Goal: Task Accomplishment & Management: Complete application form

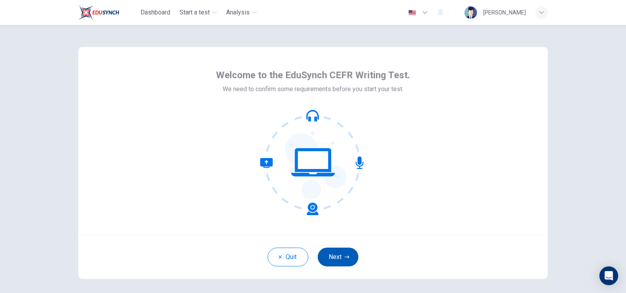
click at [334, 261] on button "Next" at bounding box center [338, 257] width 41 height 19
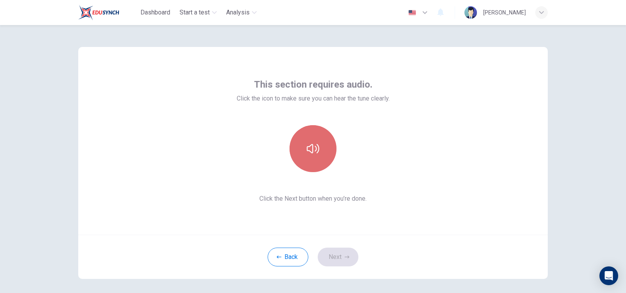
click at [312, 150] on icon "button" at bounding box center [313, 148] width 13 height 13
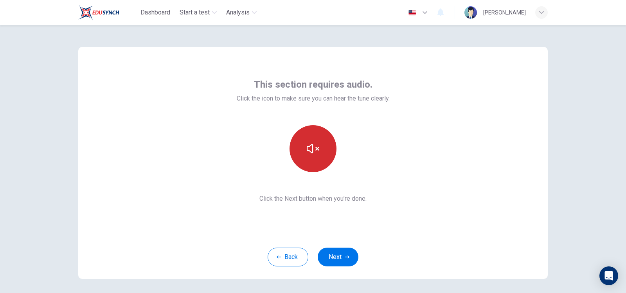
click at [312, 150] on icon "button" at bounding box center [313, 148] width 13 height 13
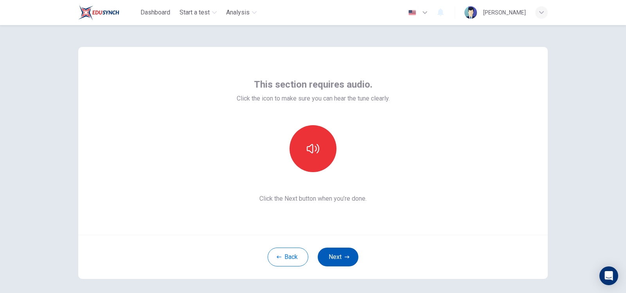
click at [331, 258] on button "Next" at bounding box center [338, 257] width 41 height 19
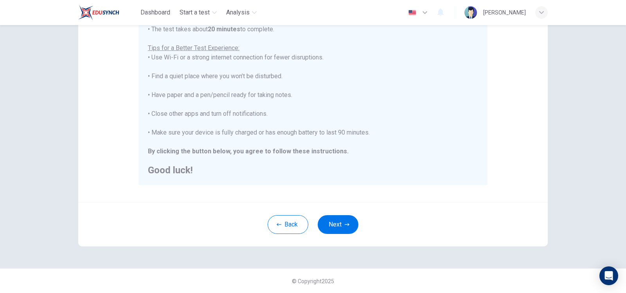
scroll to position [142, 0]
click at [347, 220] on button "Next" at bounding box center [338, 224] width 41 height 19
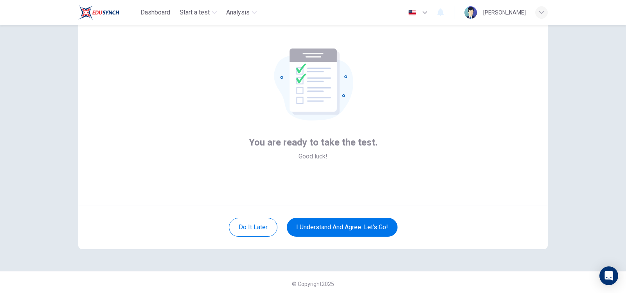
scroll to position [33, 0]
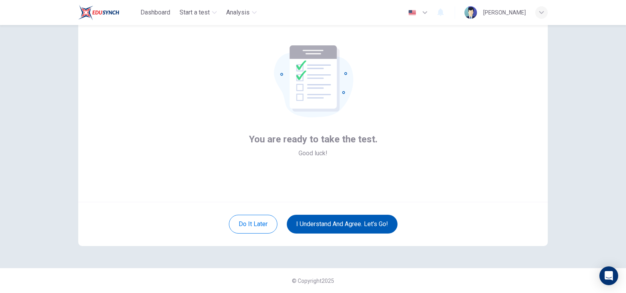
click at [339, 224] on button "I understand and agree. Let’s go!" at bounding box center [342, 224] width 111 height 19
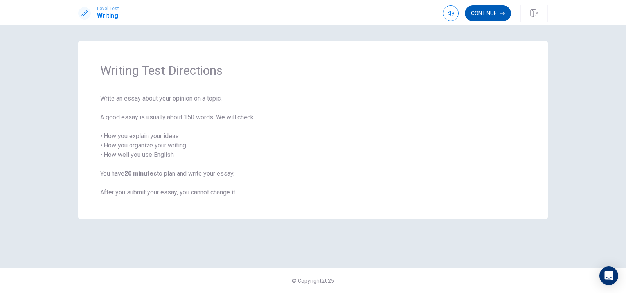
click at [477, 19] on button "Continue" at bounding box center [488, 13] width 46 height 16
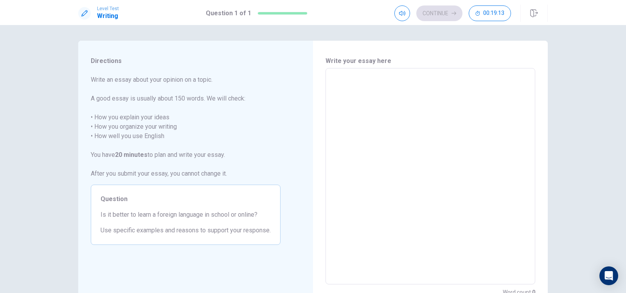
click at [371, 84] on textarea at bounding box center [430, 177] width 199 height 204
type textarea "L"
type textarea "x"
type textarea "Le"
type textarea "x"
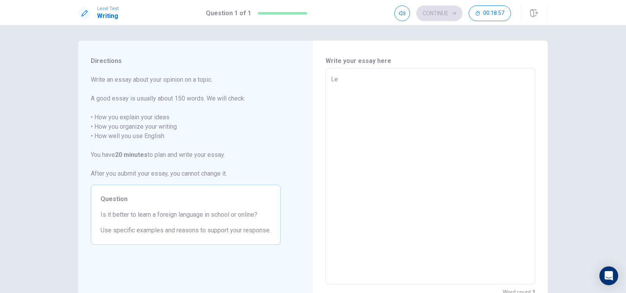
type textarea "Ler"
type textarea "x"
type textarea "Lern"
type textarea "x"
type textarea "Lerni"
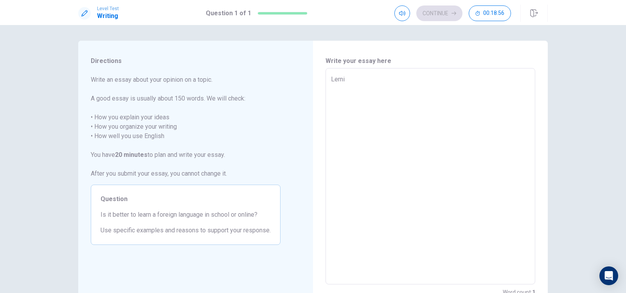
type textarea "x"
type textarea "Lernin"
type textarea "x"
type textarea "Lerning"
type textarea "x"
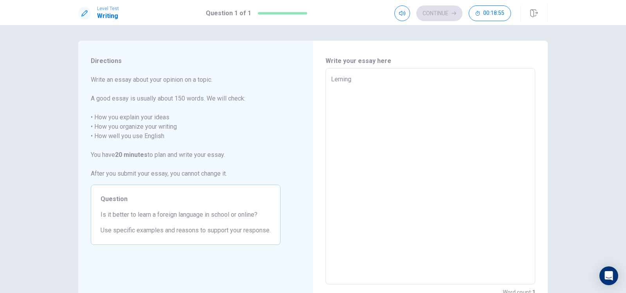
type textarea "Lerning"
type textarea "x"
type textarea "Lerning a"
type textarea "x"
type textarea "Lerning a"
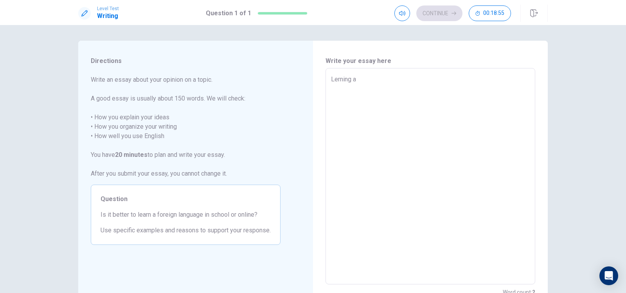
type textarea "x"
type textarea "Lerning a"
type textarea "x"
type textarea "Lerning"
type textarea "x"
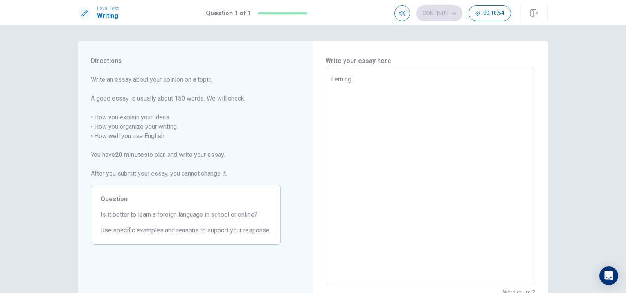
type textarea "Lerning"
type textarea "x"
type textarea "Lernin"
type textarea "x"
type textarea "Lerni"
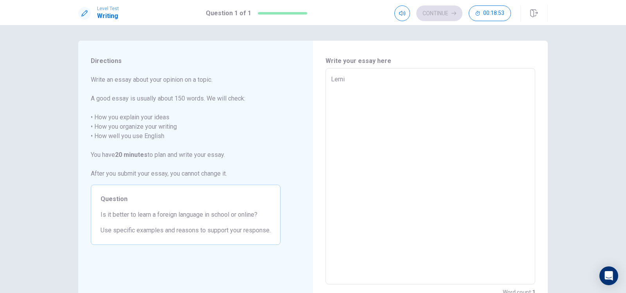
type textarea "x"
type textarea "Lern"
type textarea "x"
type textarea "Ler"
type textarea "x"
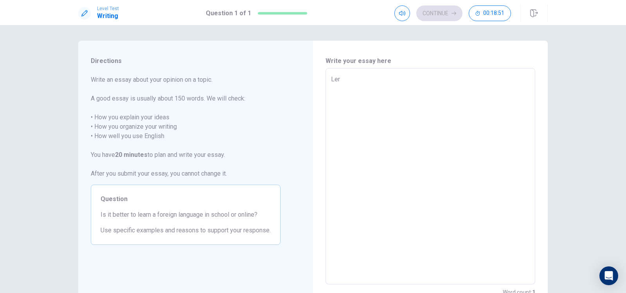
type textarea "Lera"
type textarea "x"
type textarea "Ler"
type textarea "x"
type textarea "Le"
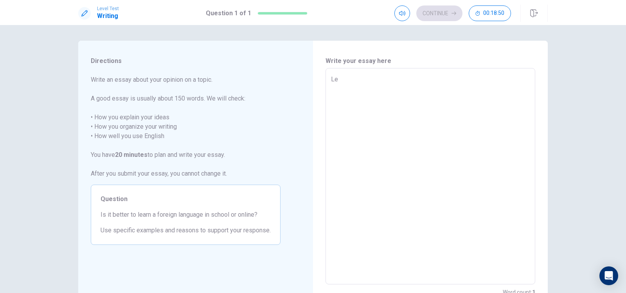
type textarea "x"
type textarea "Lea"
type textarea "x"
type textarea "[PERSON_NAME]"
type textarea "x"
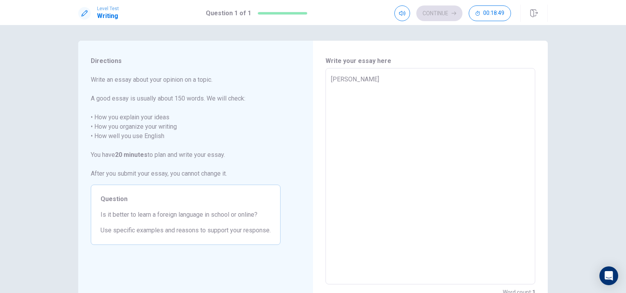
type textarea "Learn"
type textarea "x"
type textarea "Learni"
type textarea "x"
type textarea "Learnin"
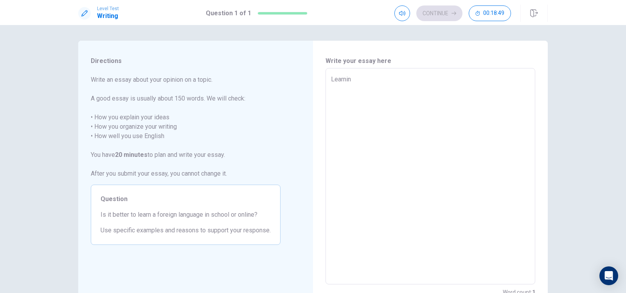
type textarea "x"
type textarea "Learning"
type textarea "x"
type textarea "Learning"
type textarea "x"
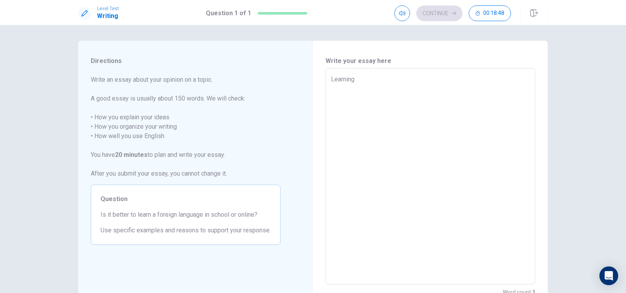
type textarea "Learning a"
type textarea "x"
type textarea "Learning a"
type textarea "x"
type textarea "Learning a f"
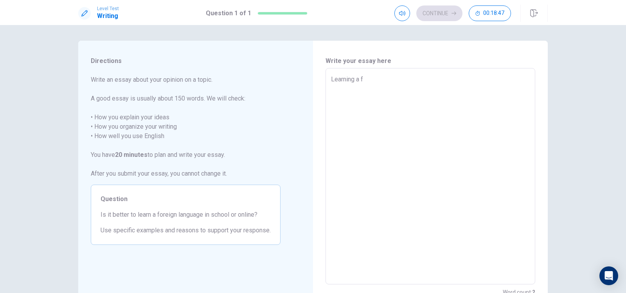
type textarea "x"
type textarea "Learning a fo"
type textarea "x"
type textarea "Learning a for"
type textarea "x"
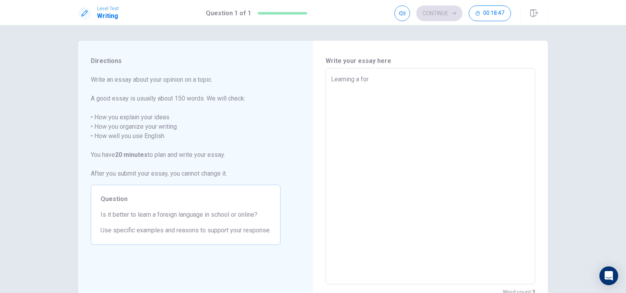
type textarea "Learning a fore"
type textarea "x"
type textarea "Learning a forei"
type textarea "x"
type textarea "Learning a foreig"
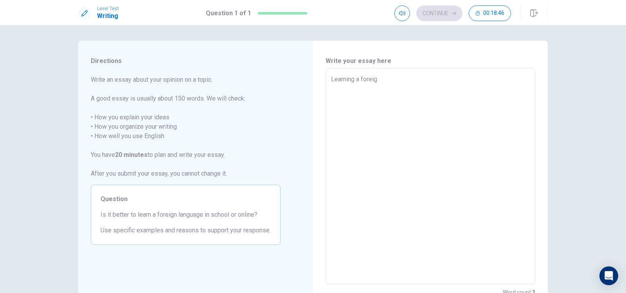
type textarea "x"
type textarea "Learning a foreign"
type textarea "x"
type textarea "Learning a foreignl"
type textarea "x"
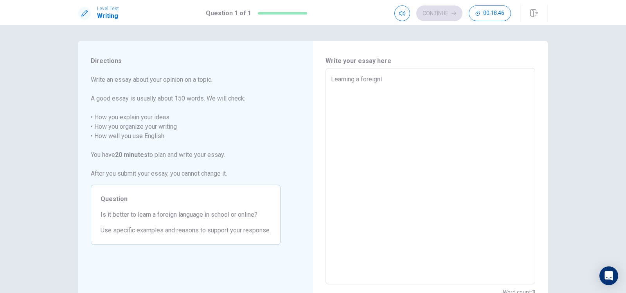
type textarea "Learning a foreignla"
type textarea "x"
type textarea "Learning a foreignlan"
type textarea "x"
type textarea "Learning a foreignlang"
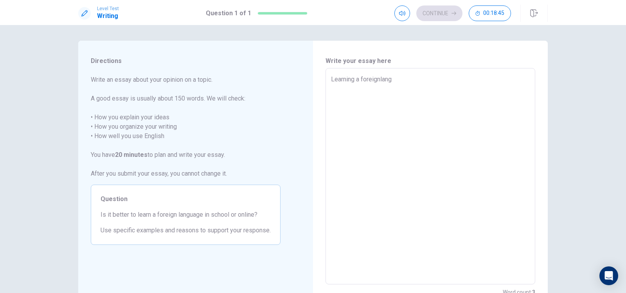
type textarea "x"
type textarea "Learning a foreignlangu"
type textarea "x"
type textarea "Learning a foreignlangua"
type textarea "x"
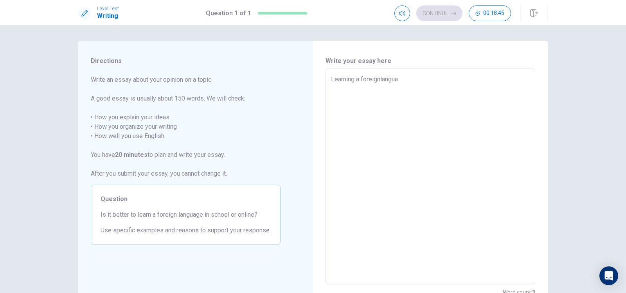
type textarea "Learning a foreignlanguag"
type textarea "x"
type textarea "Learning a foreignlanguage"
type textarea "x"
type textarea "Learning a foreignlanguage"
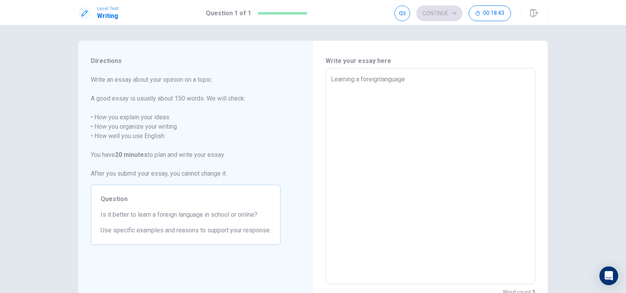
type textarea "x"
type textarea "Learning a foreign language"
type textarea "x"
type textarea "Learning a foreign language ha"
type textarea "x"
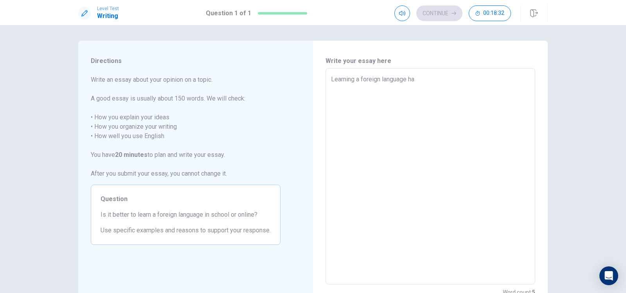
type textarea "Learning a foreign language has"
type textarea "x"
type textarea "Learning a foreign language has"
type textarea "x"
type textarea "Learning a foreign language has b"
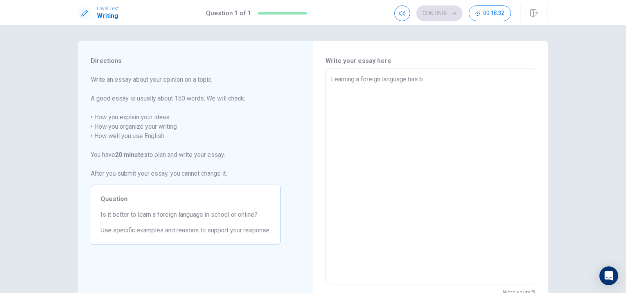
type textarea "x"
type textarea "Learning a foreign language has be"
type textarea "x"
type textarea "Learning a foreign language has bec"
type textarea "x"
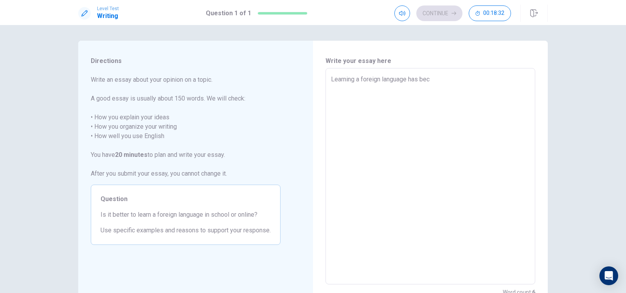
type textarea "Learning a foreign language has beco"
type textarea "x"
type textarea "Learning a foreign language has becom"
type textarea "x"
type textarea "Learning a foreign language has become"
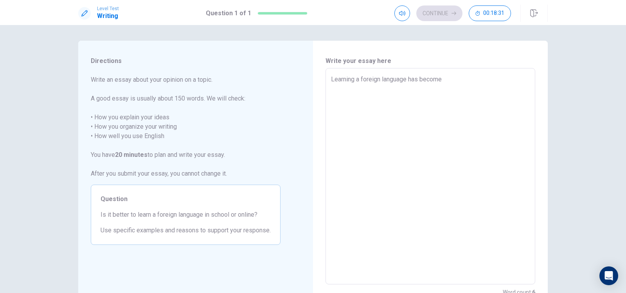
type textarea "x"
type textarea "Learning a foreign language has become"
type textarea "x"
type textarea "Learning a foreign language has become a"
type textarea "x"
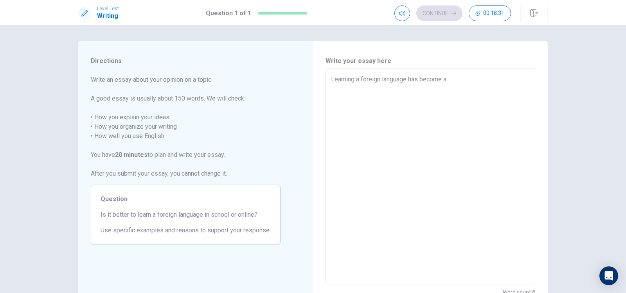
type textarea "Learning a foreign language has become a"
type textarea "x"
type textarea "Learning a foreign language has become a"
type textarea "x"
type textarea "Learning a foreign language has become an"
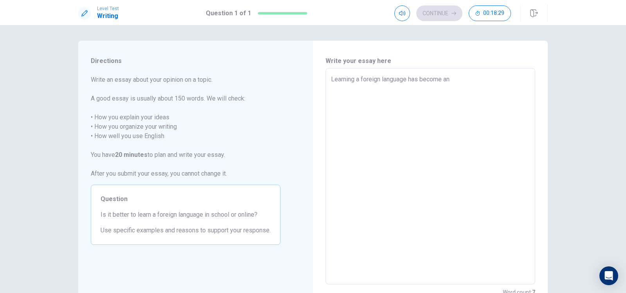
type textarea "x"
type textarea "Learning a foreign language has become a"
type textarea "x"
type textarea "Learning a foreign language has become"
type textarea "x"
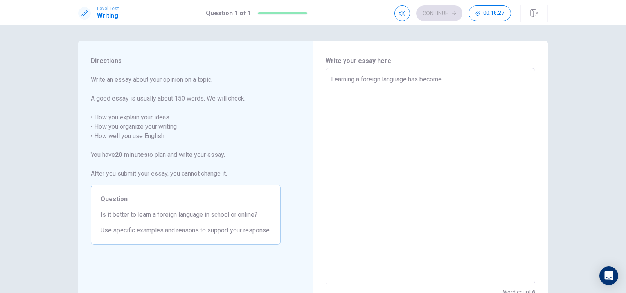
type textarea "Learning a foreign language has become i"
type textarea "x"
type textarea "Learning a foreign language has become in"
type textarea "x"
type textarea "Learning a foreign language has become inc"
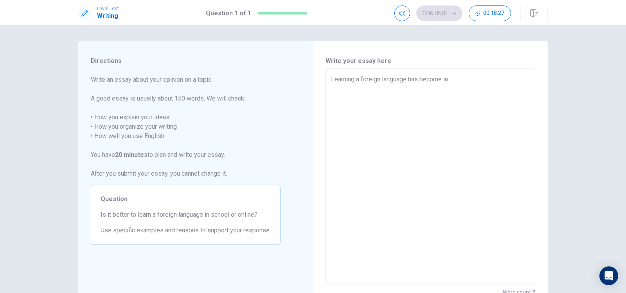
type textarea "x"
type textarea "Learning a foreign language has become incr"
type textarea "x"
type textarea "Learning a foreign language has become incre"
type textarea "x"
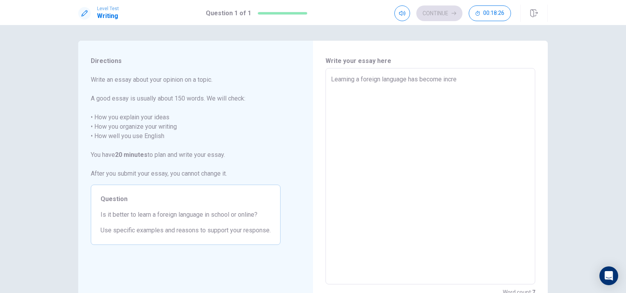
type textarea "Learning a foreign language has become increa"
type textarea "x"
type textarea "Learning a foreign language has become increas"
type textarea "x"
type textarea "Learning a foreign language has become increasi"
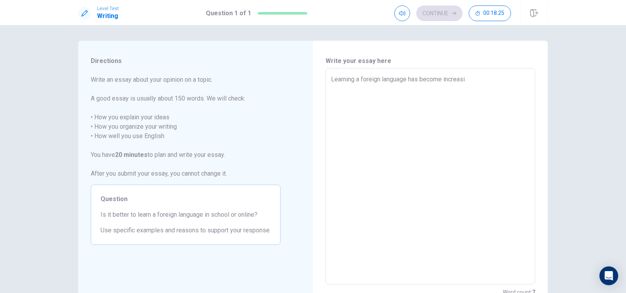
type textarea "x"
type textarea "Learning a foreign language has become increasin"
type textarea "x"
type textarea "Learning a foreign language has become increasing"
type textarea "x"
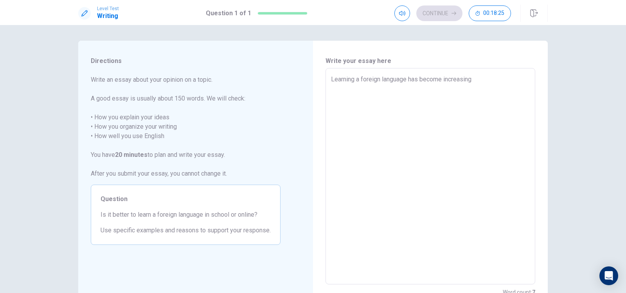
type textarea "Learning a foreign language has become increasingl"
type textarea "x"
type textarea "Learning a foreign language has become increasingly"
type textarea "x"
type textarea "Learning a foreign language has become increasingly"
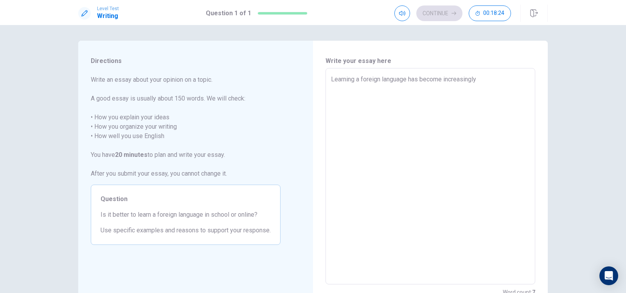
type textarea "x"
type textarea "Learning a foreign language has become increasingly e"
type textarea "x"
type textarea "Learning a foreign language has become increasingly es"
type textarea "x"
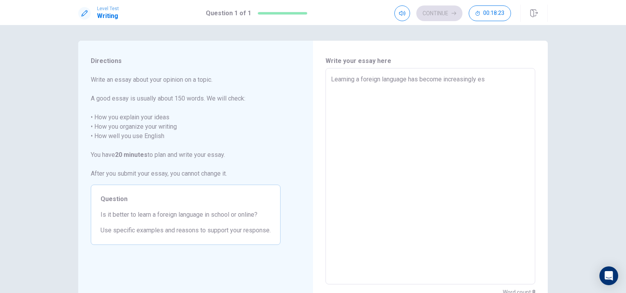
type textarea "Learning a foreign language has become increasingly ess"
type textarea "x"
type textarea "Learning a foreign language has become increasingly esse"
type textarea "x"
type textarea "Learning a foreign language has become increasingly essen"
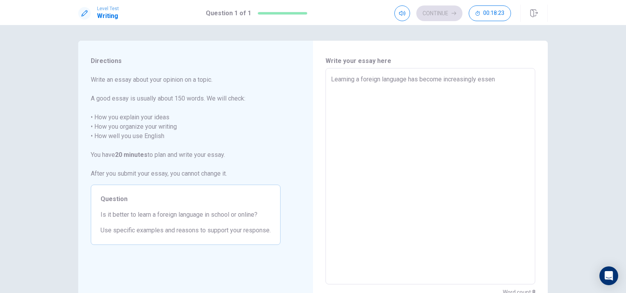
type textarea "x"
type textarea "Learning a foreign language has become increasingly essent"
type textarea "x"
type textarea "Learning a foreign language has become increasingly essenti"
type textarea "x"
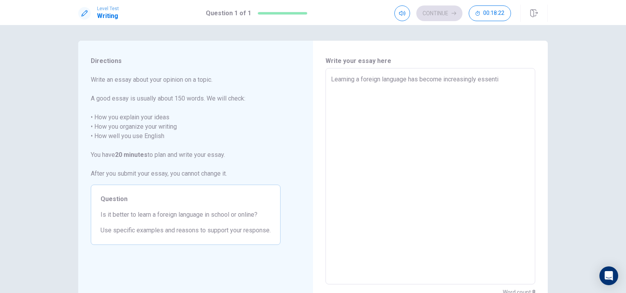
type textarea "Learning a foreign language has become increasingly essentia"
type textarea "x"
type textarea "Learning a foreign language has become increasingly essential"
type textarea "x"
type textarea "Learning a foreign language has become increasingly essential"
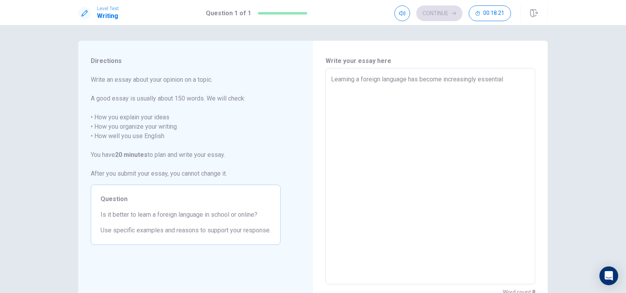
type textarea "x"
type textarea "Learning a foreign language has become increasingly essential i"
type textarea "x"
type textarea "Learning a foreign language has become increasingly essential in"
type textarea "x"
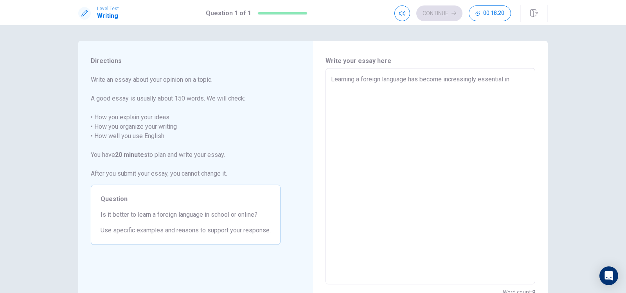
type textarea "Learning a foreign language has become increasingly essential in"
type textarea "x"
type textarea "Learning a foreign language has become increasingly essential in o"
type textarea "x"
type textarea "Learning a foreign language has become increasingly essential in ou"
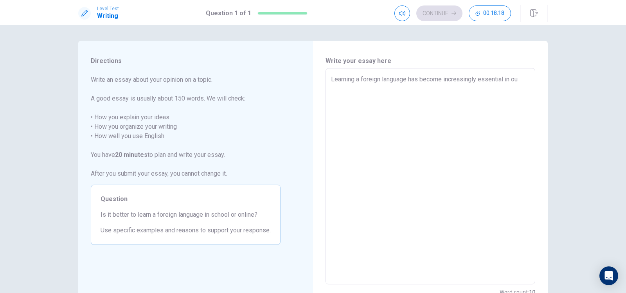
type textarea "x"
type textarea "Learning a foreign language has become increasingly essential in our"
type textarea "x"
type textarea "Learning a foreign language has become increasingly essential in our"
type textarea "x"
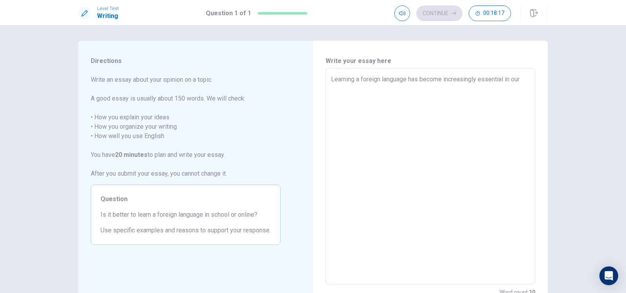
type textarea "Learning a foreign language has become increasingly essential in our g"
type textarea "x"
type textarea "Learning a foreign language has become increasingly essential in our gl"
type textarea "x"
type textarea "Learning a foreign language has become increasingly essential in our glo"
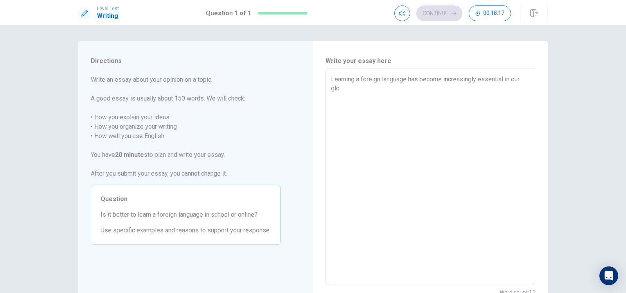
type textarea "x"
type textarea "Learning a foreign language has become increasingly essential in our glob"
type textarea "x"
type textarea "Learning a foreign language has become increasingly essential in our globa"
type textarea "x"
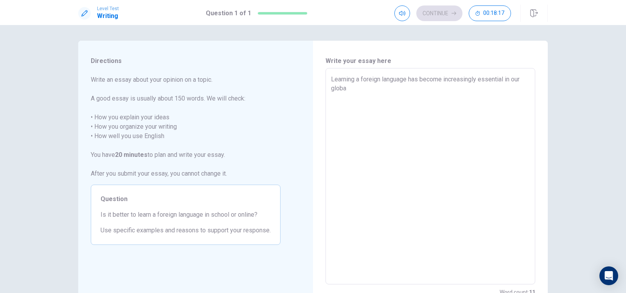
type textarea "Learning a foreign language has become increasingly essential in our global"
type textarea "x"
type textarea "Learning a foreign language has become increasingly essential in our globali"
type textarea "x"
type textarea "Learning a foreign language has become increasingly essential in our globalis"
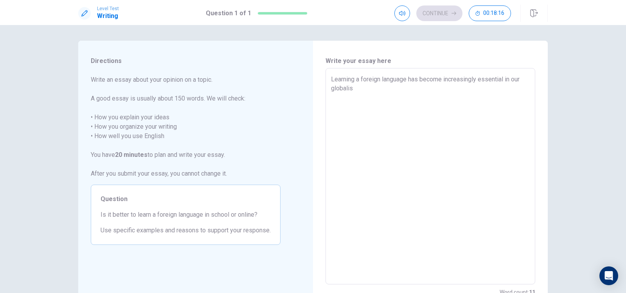
type textarea "x"
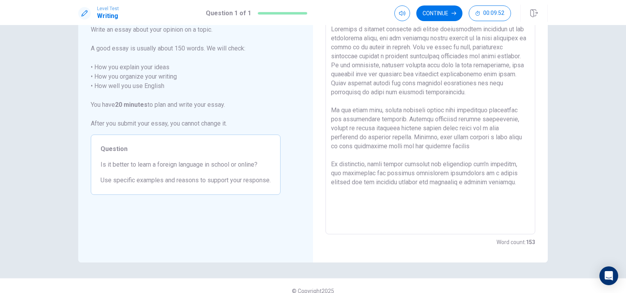
scroll to position [60, 0]
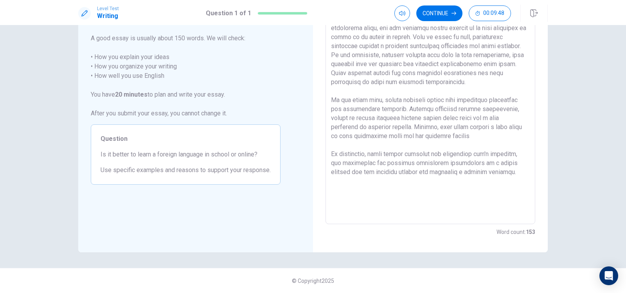
click at [415, 163] on textarea at bounding box center [430, 116] width 199 height 204
click at [372, 173] on textarea at bounding box center [430, 116] width 199 height 204
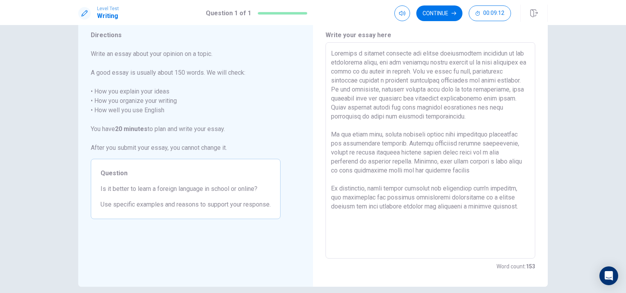
scroll to position [11, 0]
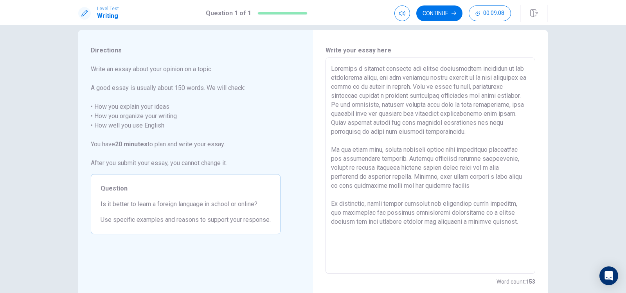
click at [358, 97] on textarea at bounding box center [430, 166] width 199 height 204
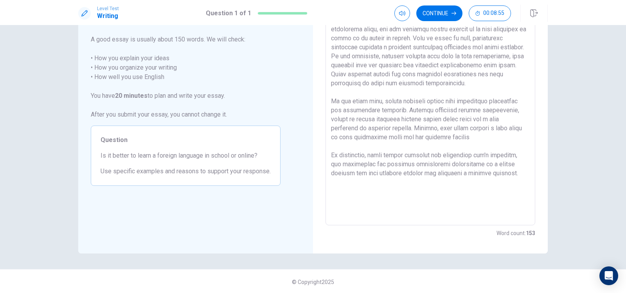
scroll to position [60, 0]
click at [437, 11] on button "Continue" at bounding box center [439, 13] width 46 height 16
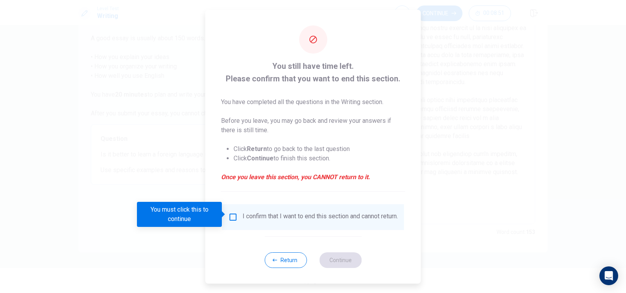
click at [234, 220] on div "I confirm that I want to end this section and cannot return." at bounding box center [313, 217] width 169 height 9
click at [234, 214] on input "You must click this to continue" at bounding box center [233, 217] width 9 height 9
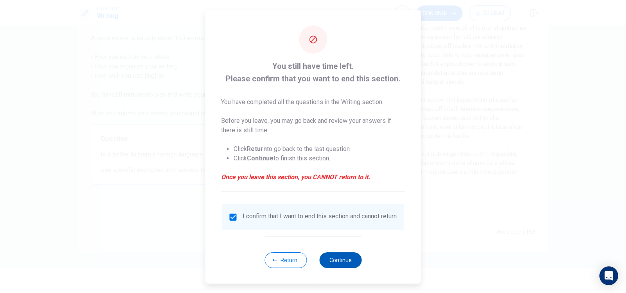
click at [335, 263] on button "Continue" at bounding box center [340, 260] width 42 height 16
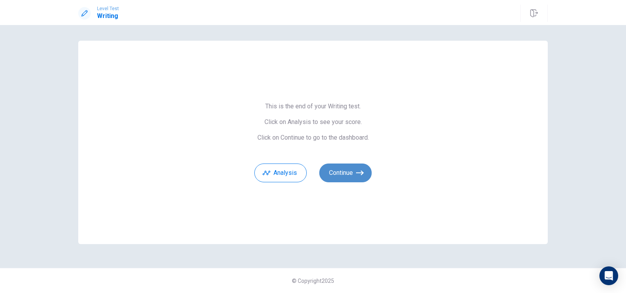
click at [349, 172] on button "Continue" at bounding box center [345, 173] width 52 height 19
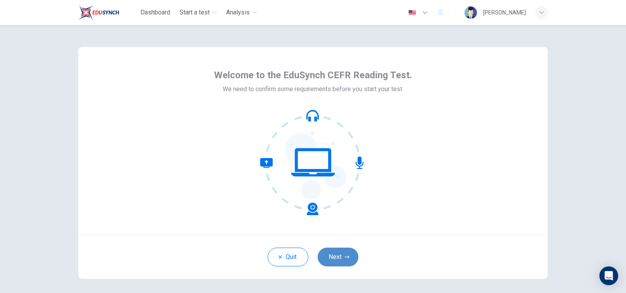
click at [339, 253] on button "Next" at bounding box center [338, 257] width 41 height 19
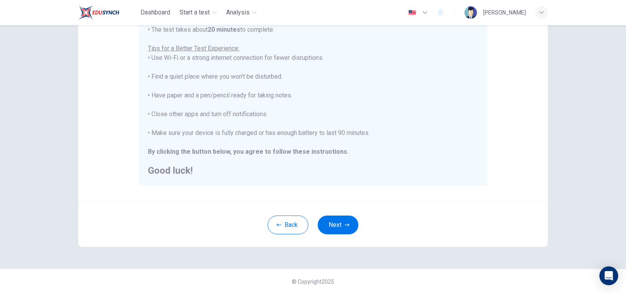
scroll to position [142, 0]
click at [335, 220] on button "Next" at bounding box center [338, 224] width 41 height 19
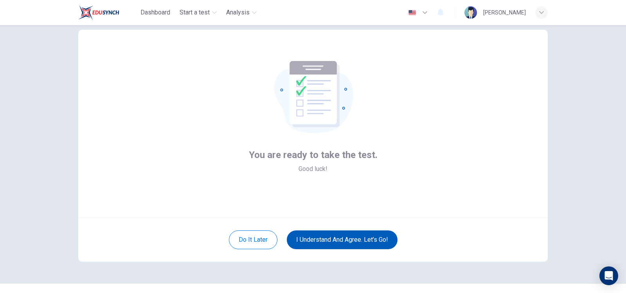
scroll to position [18, 0]
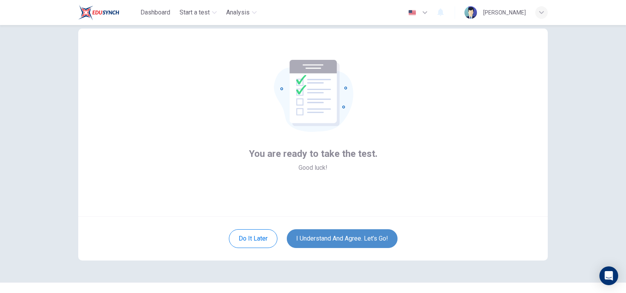
click at [332, 236] on button "I understand and agree. Let’s go!" at bounding box center [342, 238] width 111 height 19
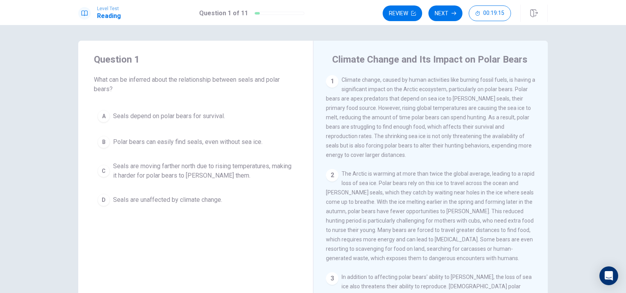
click at [195, 169] on span "Seals are moving farther north due to rising temperatures, making it harder for…" at bounding box center [203, 171] width 181 height 19
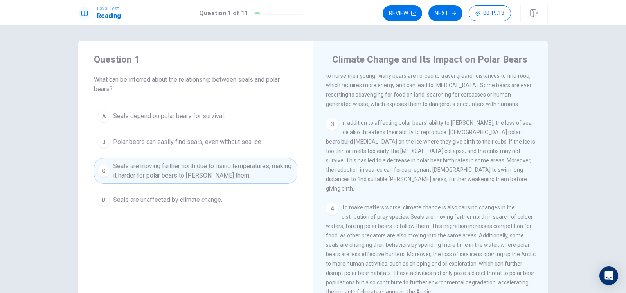
scroll to position [164, 0]
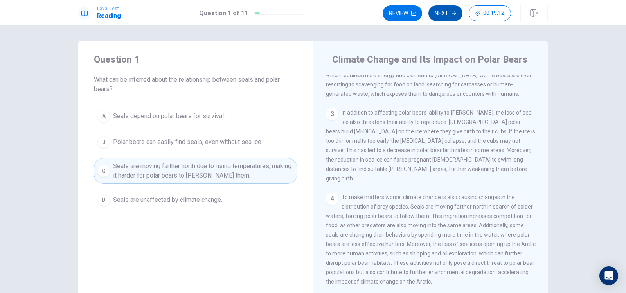
click at [447, 15] on button "Next" at bounding box center [446, 13] width 34 height 16
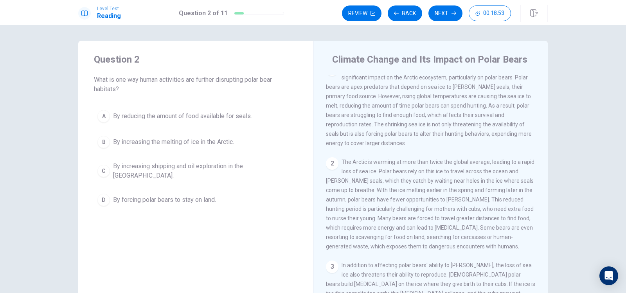
scroll to position [8, 0]
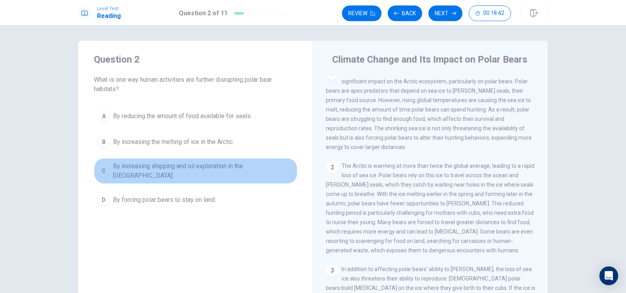
click at [245, 164] on span "By increasing shipping and oil exploration in the Arctic." at bounding box center [203, 171] width 181 height 19
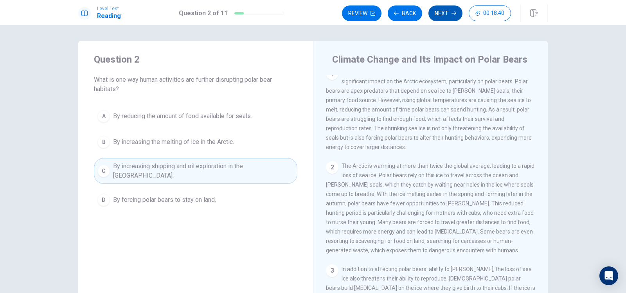
click at [439, 7] on button "Next" at bounding box center [446, 13] width 34 height 16
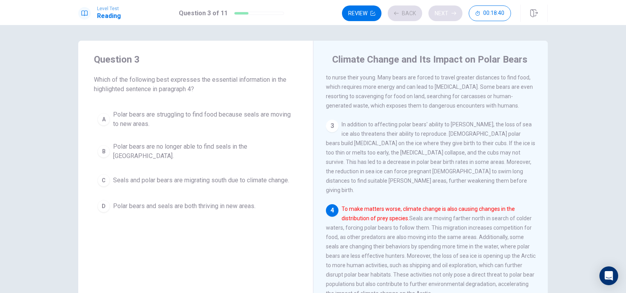
scroll to position [234, 0]
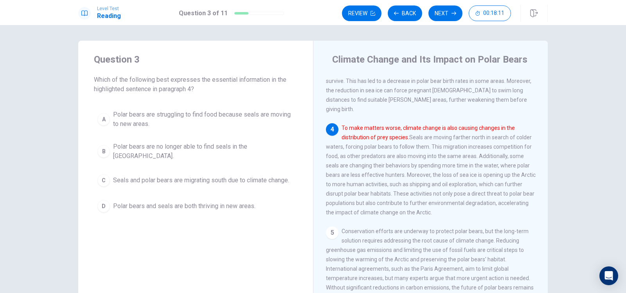
click at [156, 122] on span "Polar bears are struggling to find food because seals are moving to new areas." at bounding box center [203, 119] width 181 height 19
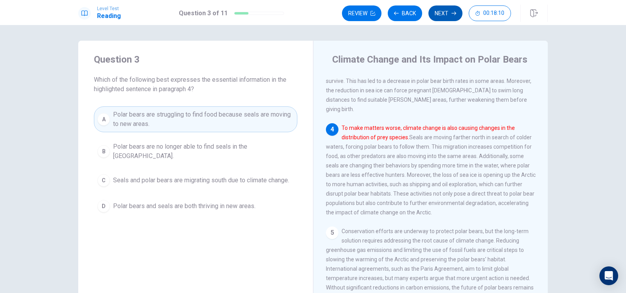
click at [435, 18] on button "Next" at bounding box center [446, 13] width 34 height 16
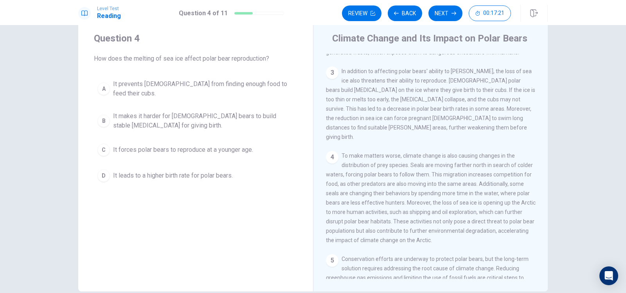
scroll to position [182, 0]
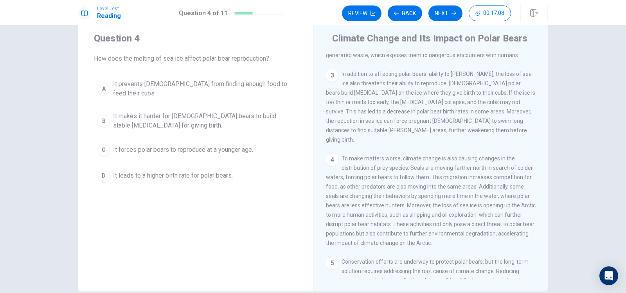
click at [238, 112] on span "It makes it harder for female bears to build stable dens for giving birth." at bounding box center [203, 121] width 181 height 19
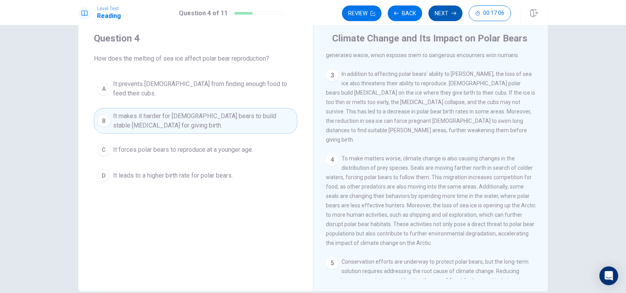
click at [456, 12] on button "Next" at bounding box center [446, 13] width 34 height 16
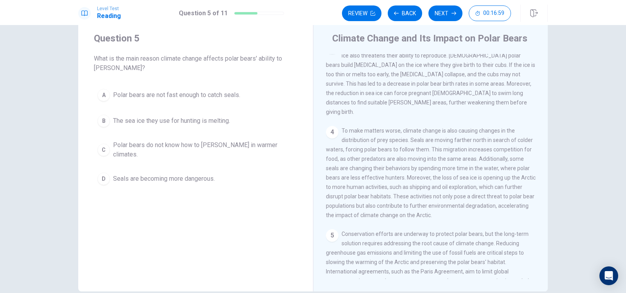
scroll to position [226, 0]
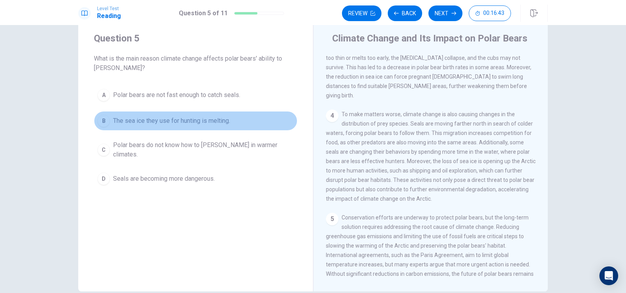
click at [211, 117] on span "The sea ice they use for hunting is melting." at bounding box center [171, 120] width 117 height 9
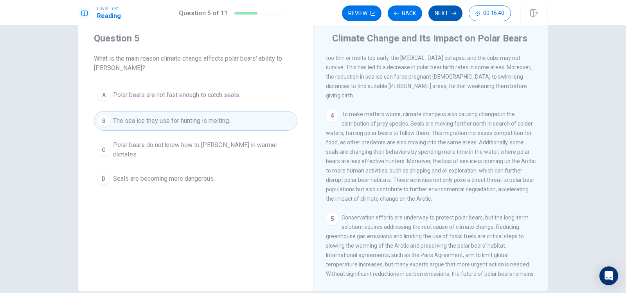
click at [445, 13] on button "Next" at bounding box center [446, 13] width 34 height 16
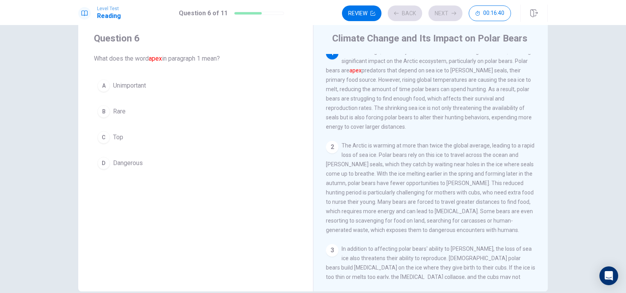
scroll to position [0, 0]
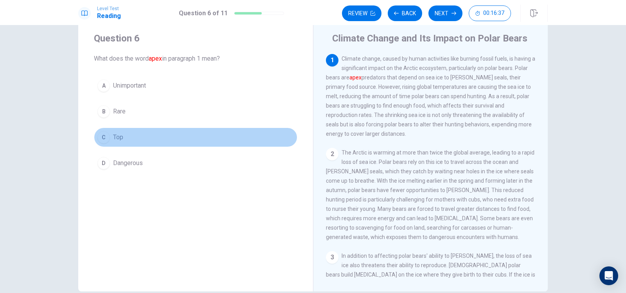
click at [104, 135] on div "C" at bounding box center [103, 137] width 13 height 13
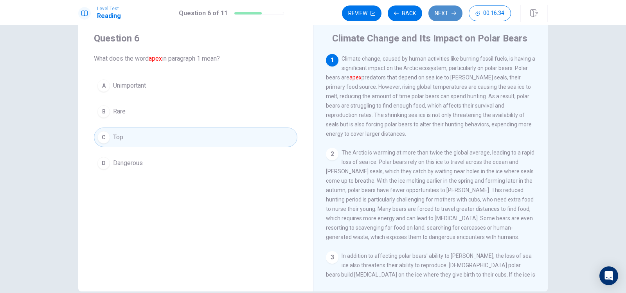
click at [449, 12] on button "Next" at bounding box center [446, 13] width 34 height 16
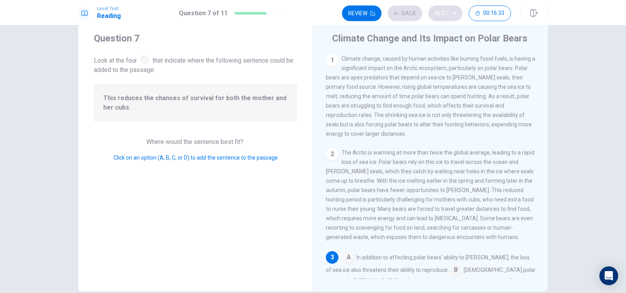
scroll to position [136, 0]
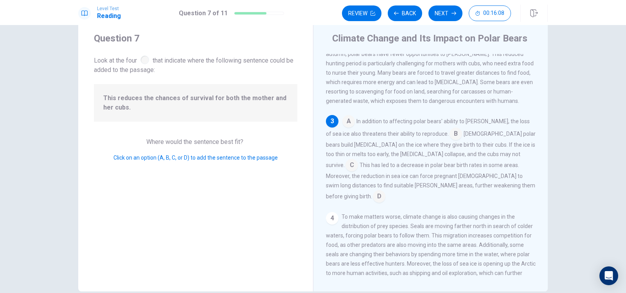
click at [450, 136] on input at bounding box center [456, 134] width 13 height 13
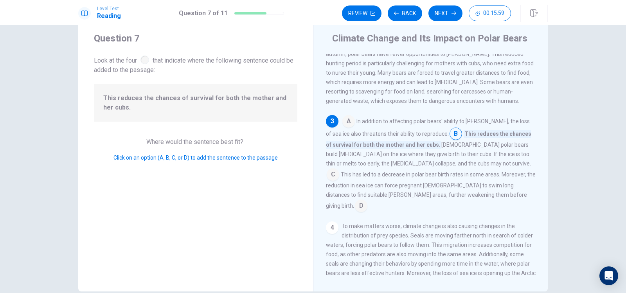
click at [450, 140] on input at bounding box center [456, 134] width 13 height 13
click at [339, 172] on input at bounding box center [333, 175] width 13 height 13
click at [358, 163] on input at bounding box center [352, 166] width 13 height 13
click at [368, 202] on input at bounding box center [361, 206] width 13 height 13
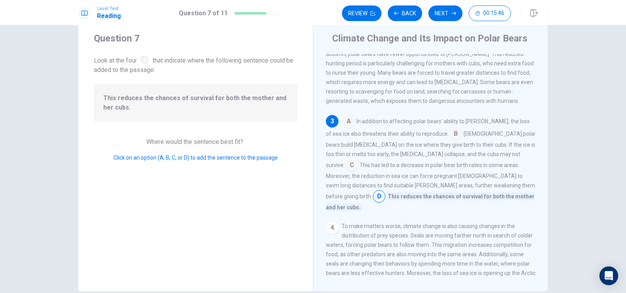
click at [358, 162] on input at bounding box center [352, 166] width 13 height 13
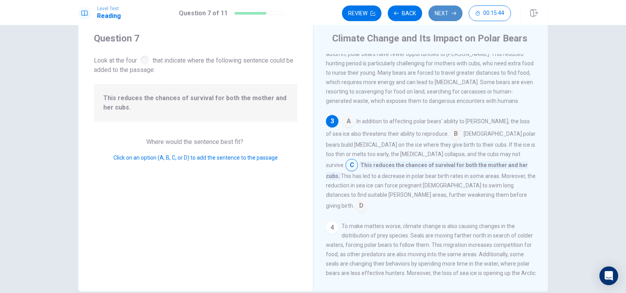
click at [450, 9] on button "Next" at bounding box center [446, 13] width 34 height 16
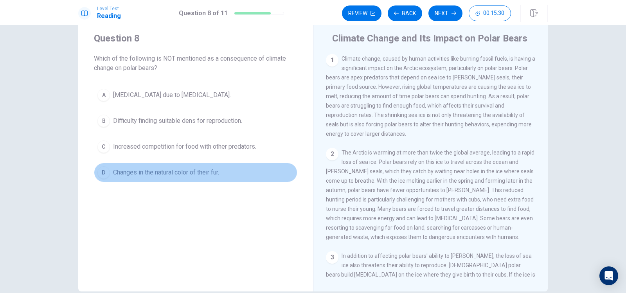
click at [149, 172] on span "Changes in the natural color of their fur." at bounding box center [166, 172] width 106 height 9
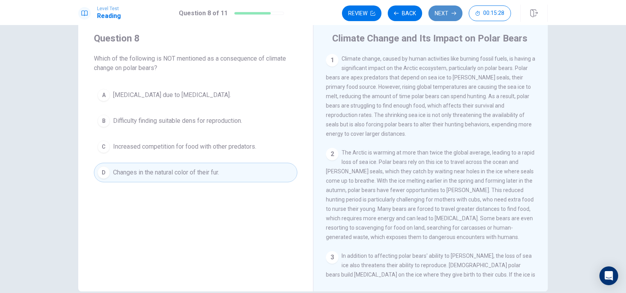
click at [436, 12] on button "Next" at bounding box center [446, 13] width 34 height 16
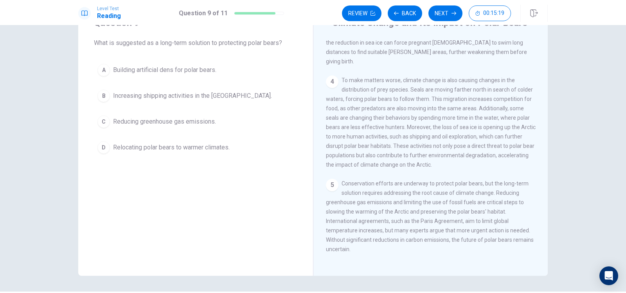
scroll to position [34, 0]
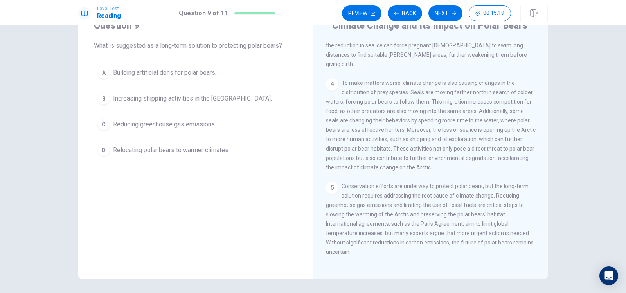
click at [186, 122] on span "Reducing greenhouse gas emissions." at bounding box center [164, 124] width 103 height 9
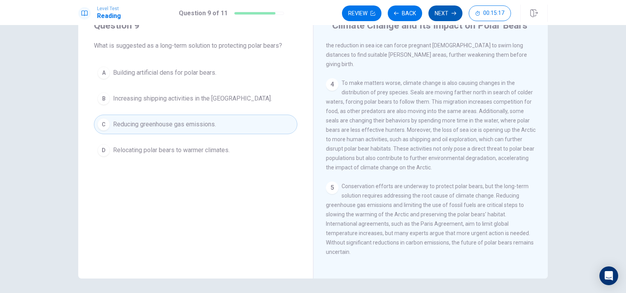
click at [448, 15] on button "Next" at bounding box center [446, 13] width 34 height 16
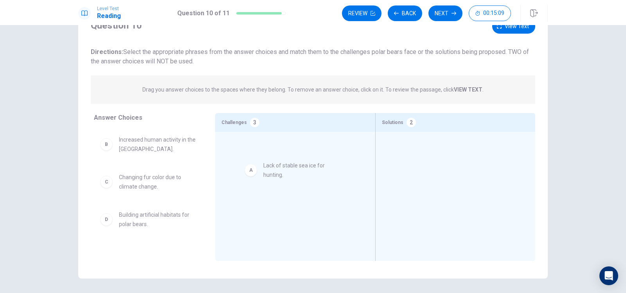
drag, startPoint x: 139, startPoint y: 146, endPoint x: 294, endPoint y: 171, distance: 156.3
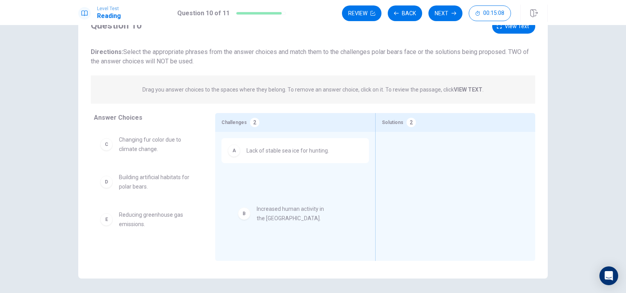
drag, startPoint x: 155, startPoint y: 151, endPoint x: 298, endPoint y: 220, distance: 158.4
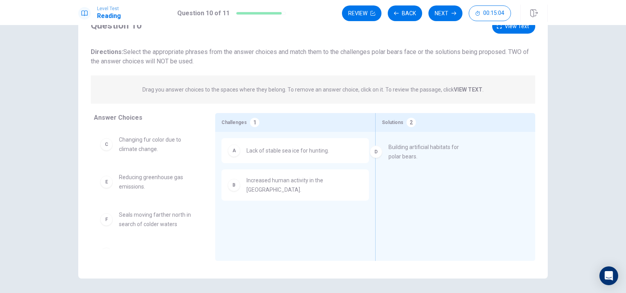
drag, startPoint x: 173, startPoint y: 184, endPoint x: 452, endPoint y: 153, distance: 281.2
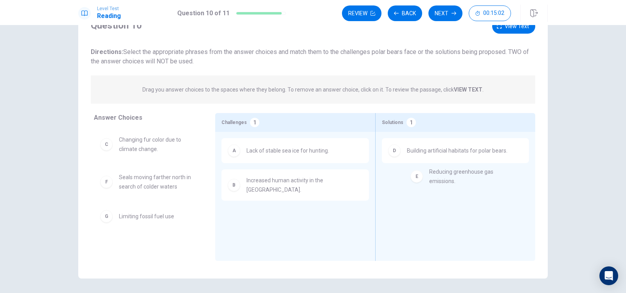
drag, startPoint x: 161, startPoint y: 186, endPoint x: 473, endPoint y: 180, distance: 311.6
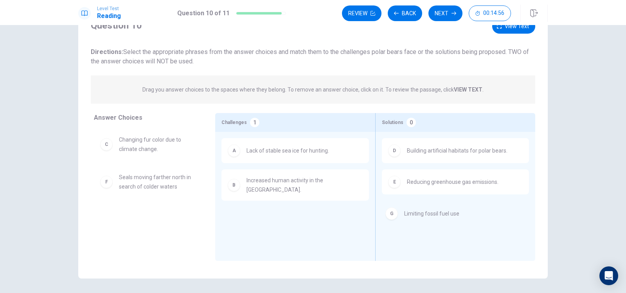
drag, startPoint x: 162, startPoint y: 220, endPoint x: 456, endPoint y: 216, distance: 294.0
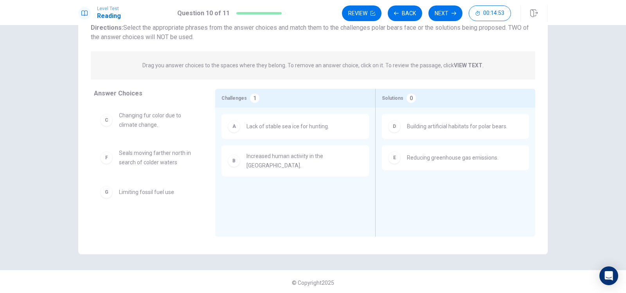
scroll to position [60, 0]
drag, startPoint x: 156, startPoint y: 190, endPoint x: 491, endPoint y: 193, distance: 335.4
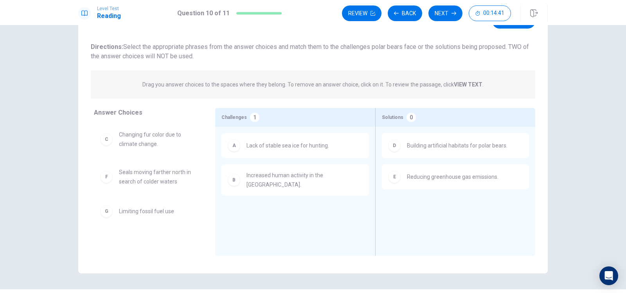
scroll to position [42, 0]
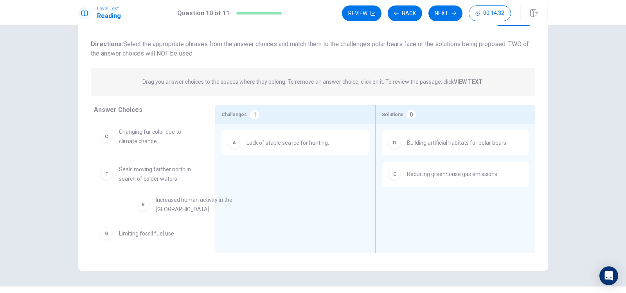
drag, startPoint x: 228, startPoint y: 186, endPoint x: 142, endPoint y: 208, distance: 88.5
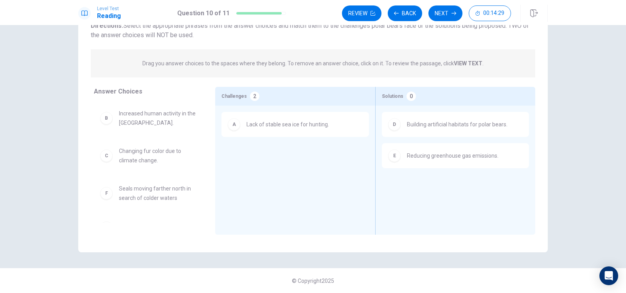
scroll to position [0, 0]
drag, startPoint x: 132, startPoint y: 197, endPoint x: 292, endPoint y: 162, distance: 163.6
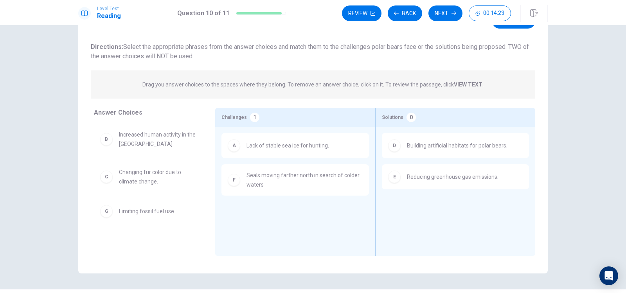
scroll to position [34, 0]
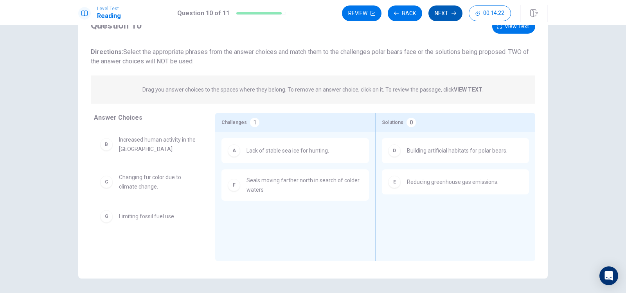
click at [449, 13] on button "Next" at bounding box center [446, 13] width 34 height 16
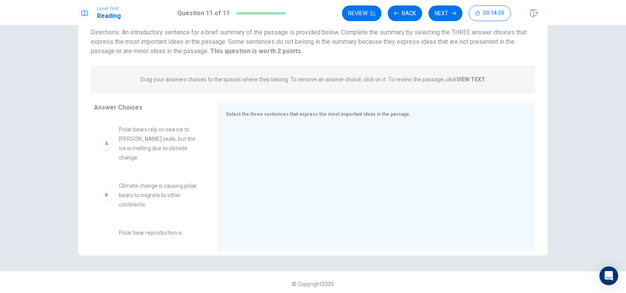
scroll to position [58, 0]
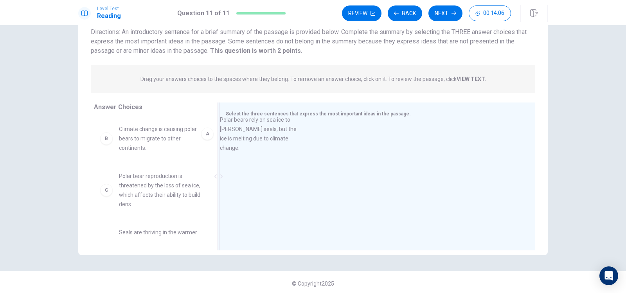
drag, startPoint x: 159, startPoint y: 138, endPoint x: 296, endPoint y: 130, distance: 137.2
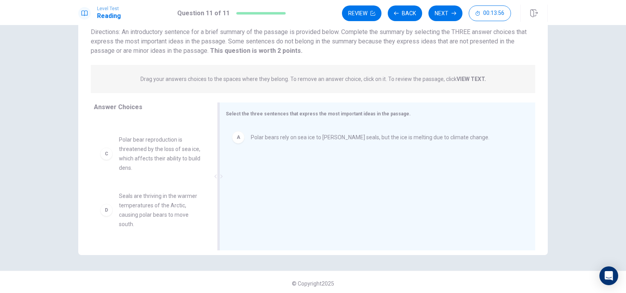
scroll to position [35, 0]
drag, startPoint x: 160, startPoint y: 166, endPoint x: 290, endPoint y: 189, distance: 131.7
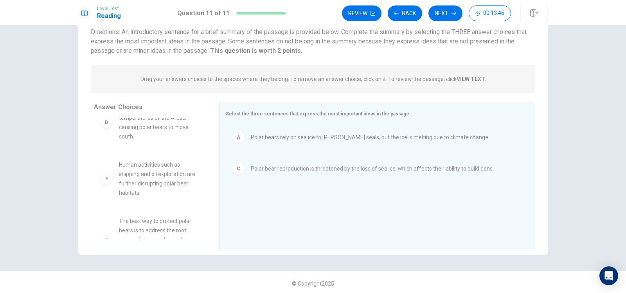
scroll to position [72, 0]
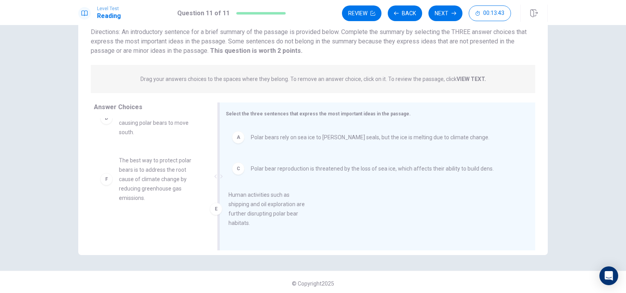
drag, startPoint x: 166, startPoint y: 187, endPoint x: 283, endPoint y: 223, distance: 122.7
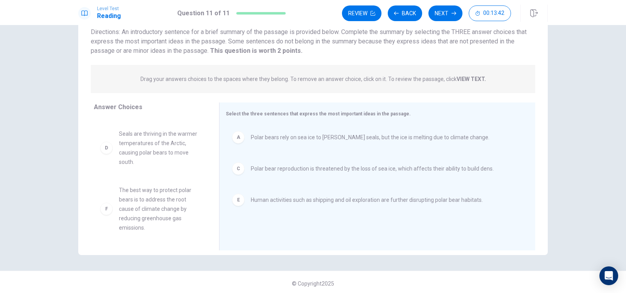
scroll to position [42, 0]
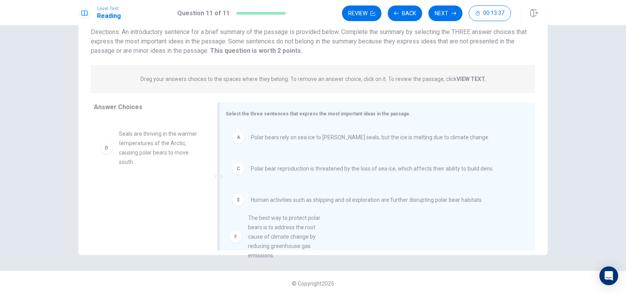
drag, startPoint x: 154, startPoint y: 204, endPoint x: 288, endPoint y: 232, distance: 136.7
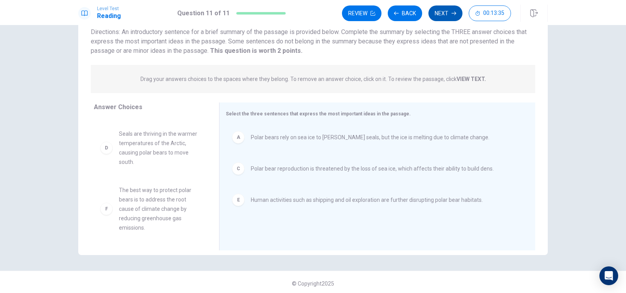
click at [452, 13] on icon "button" at bounding box center [454, 13] width 5 height 5
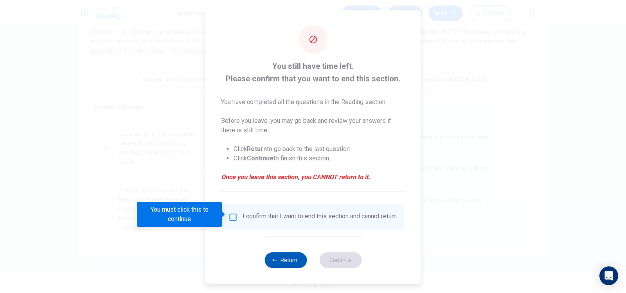
click at [283, 266] on button "Return" at bounding box center [286, 260] width 42 height 16
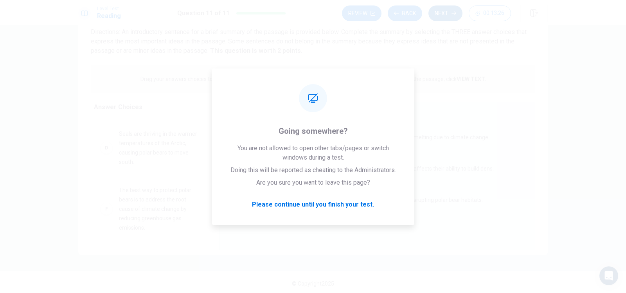
click at [447, 11] on button "Next" at bounding box center [446, 13] width 34 height 16
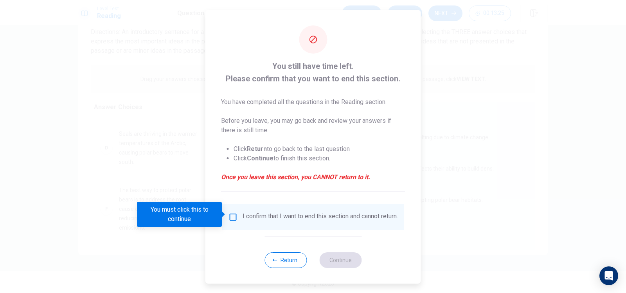
click at [267, 213] on div "I confirm that I want to end this section and cannot return." at bounding box center [320, 217] width 155 height 9
click at [231, 217] on input "You must click this to continue" at bounding box center [233, 217] width 9 height 9
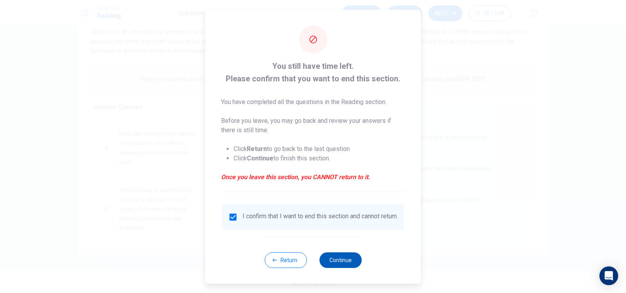
click at [331, 255] on button "Continue" at bounding box center [340, 260] width 42 height 16
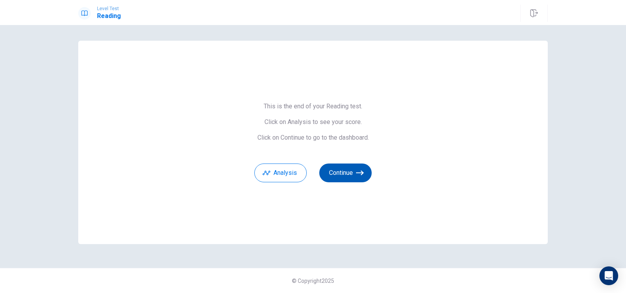
click at [343, 175] on button "Continue" at bounding box center [345, 173] width 52 height 19
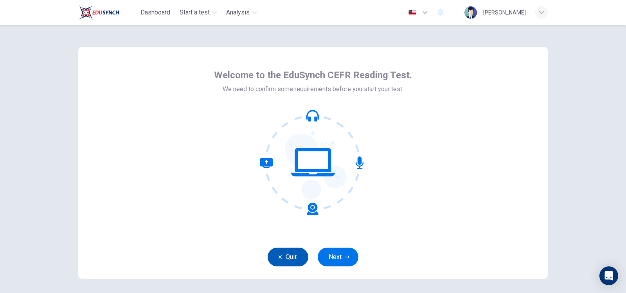
click at [279, 255] on icon "button" at bounding box center [280, 257] width 5 height 5
